Goal: Task Accomplishment & Management: Manage account settings

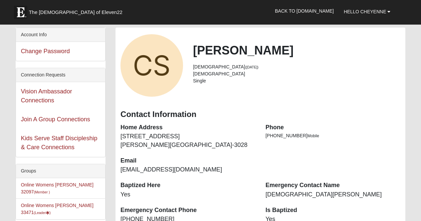
scroll to position [114, 0]
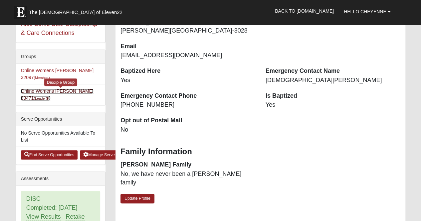
click at [53, 88] on link "Online Womens Seiler 33471 (Leader )" at bounding box center [57, 94] width 72 height 12
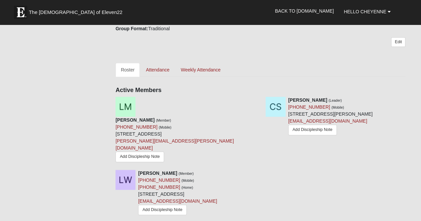
scroll to position [168, 0]
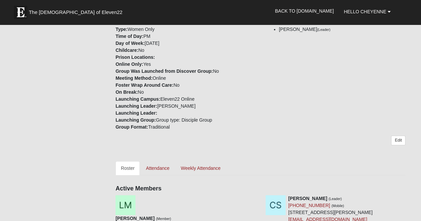
click at [395, 138] on div "Edit" at bounding box center [260, 144] width 290 height 16
click at [395, 136] on link "Edit" at bounding box center [398, 141] width 14 height 10
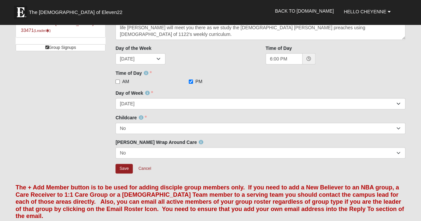
scroll to position [80, 0]
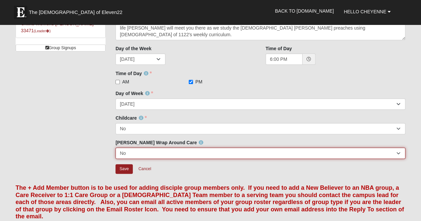
click at [217, 150] on select "No Yes Former" at bounding box center [260, 153] width 290 height 11
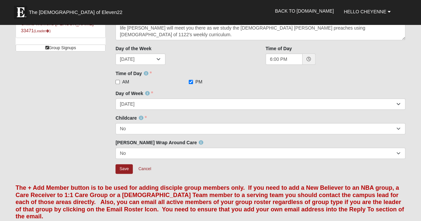
click at [215, 144] on div "[PERSON_NAME] Wrap Around Care No Yes Former" at bounding box center [260, 149] width 290 height 20
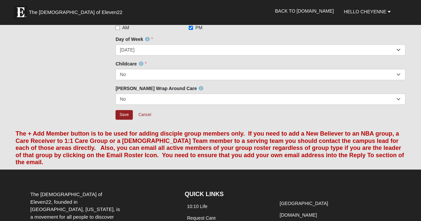
scroll to position [162, 0]
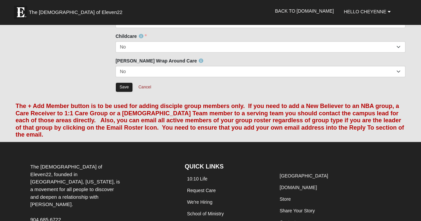
click at [131, 85] on input "Save" at bounding box center [123, 87] width 17 height 10
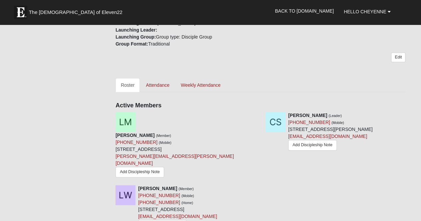
scroll to position [251, 0]
click at [161, 78] on link "Attendance" at bounding box center [157, 85] width 34 height 14
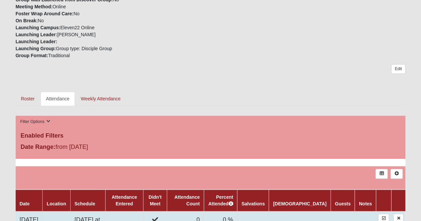
scroll to position [205, 0]
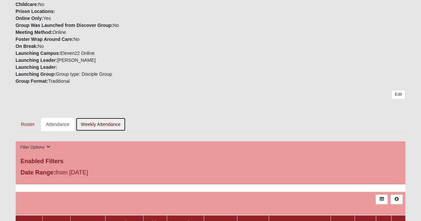
click at [104, 121] on link "Weekly Attendance" at bounding box center [100, 124] width 51 height 14
